Goal: Transaction & Acquisition: Purchase product/service

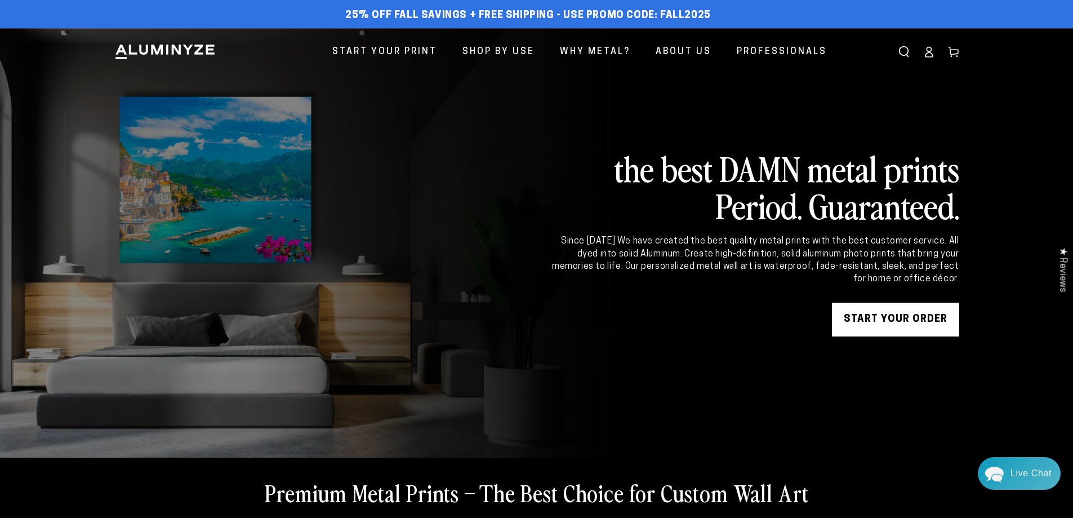
click at [900, 326] on link "START YOUR Order" at bounding box center [895, 320] width 127 height 34
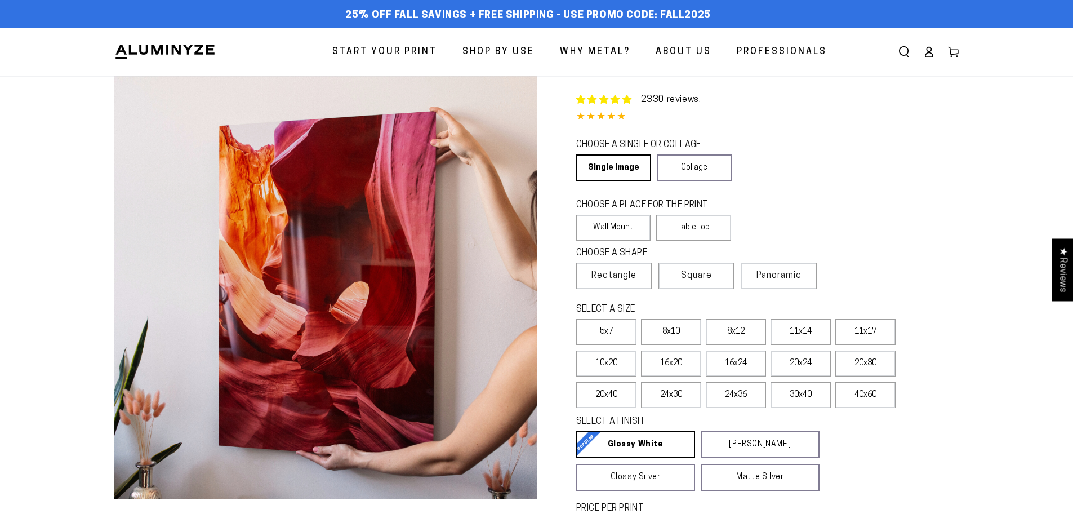
select select "**********"
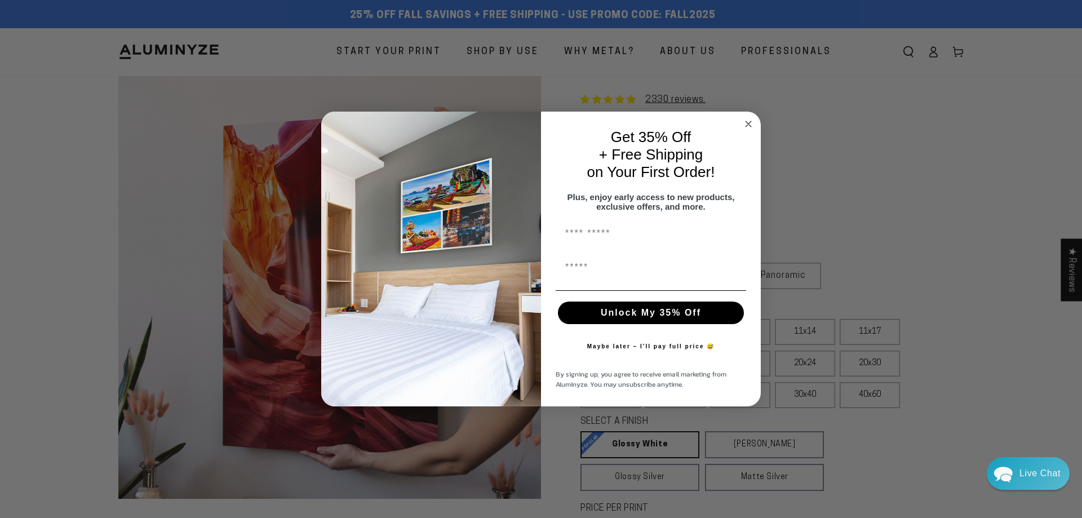
click at [749, 117] on circle "Close dialog" at bounding box center [748, 123] width 13 height 13
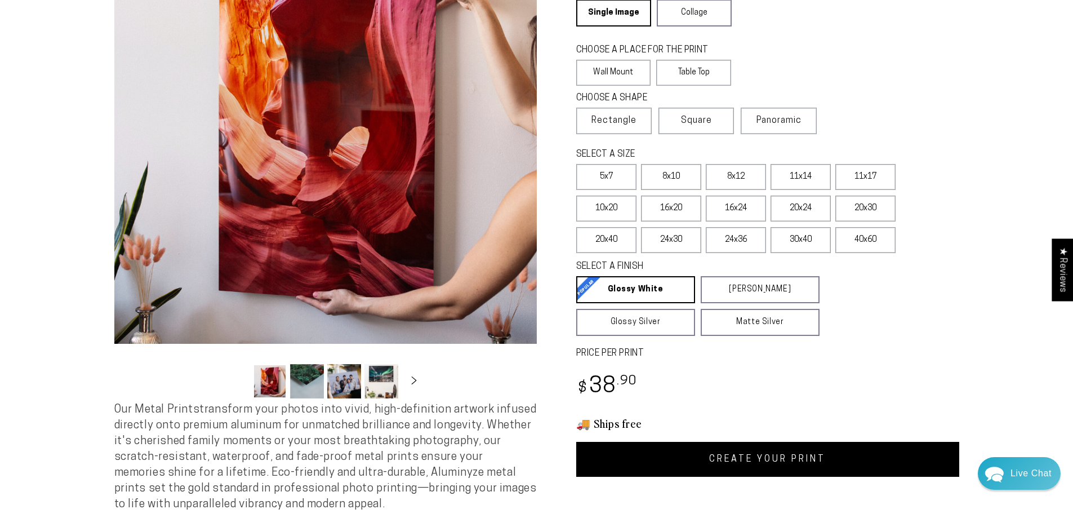
scroll to position [169, 0]
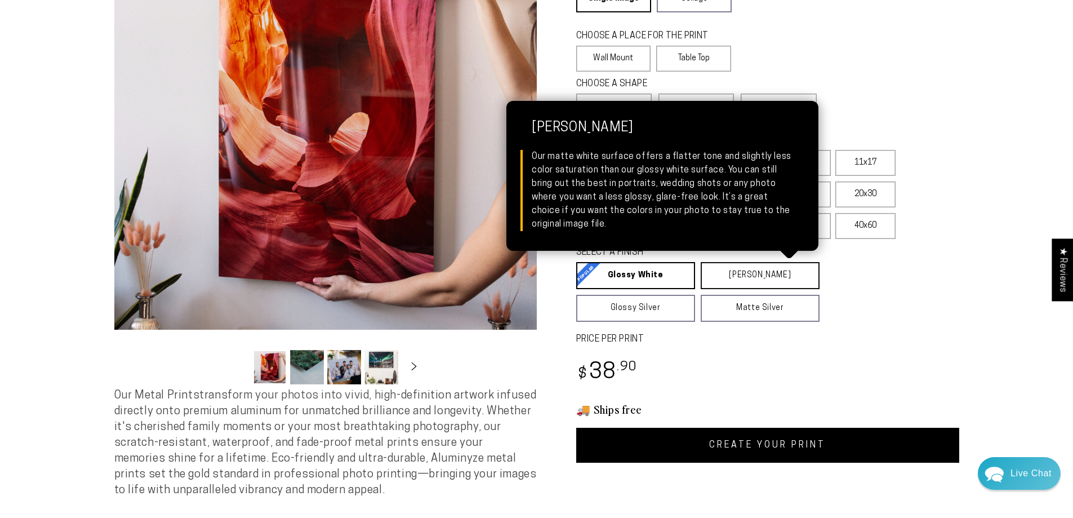
click at [771, 266] on link "Matte White Matte White Our matte white surface offers a flatter tone and sligh…" at bounding box center [760, 275] width 119 height 27
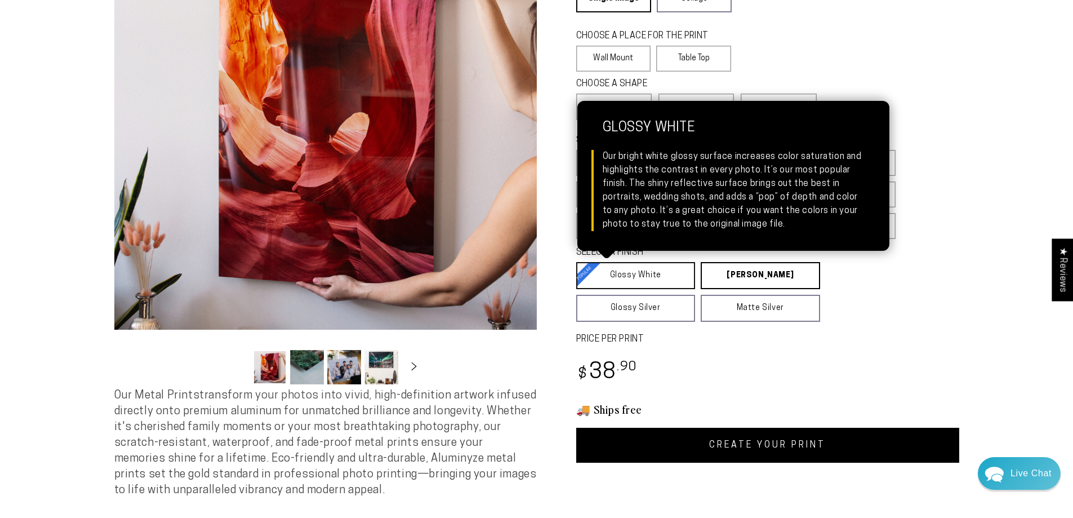
click at [655, 272] on link "Glossy White Glossy White Our bright white glossy surface increases color satur…" at bounding box center [635, 275] width 119 height 27
